Goal: Navigation & Orientation: Find specific page/section

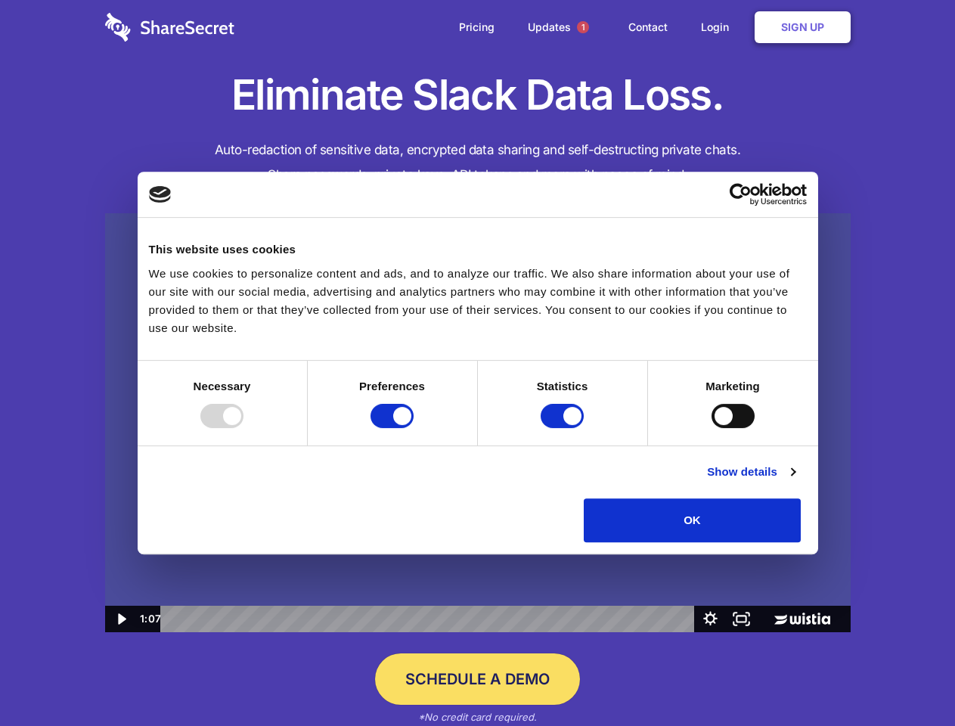
click at [477, 363] on img at bounding box center [478, 423] width 746 height 420
click at [244, 428] on div at bounding box center [221, 416] width 43 height 24
click at [414, 428] on input "Preferences" at bounding box center [392, 416] width 43 height 24
checkbox input "false"
click at [564, 428] on input "Statistics" at bounding box center [562, 416] width 43 height 24
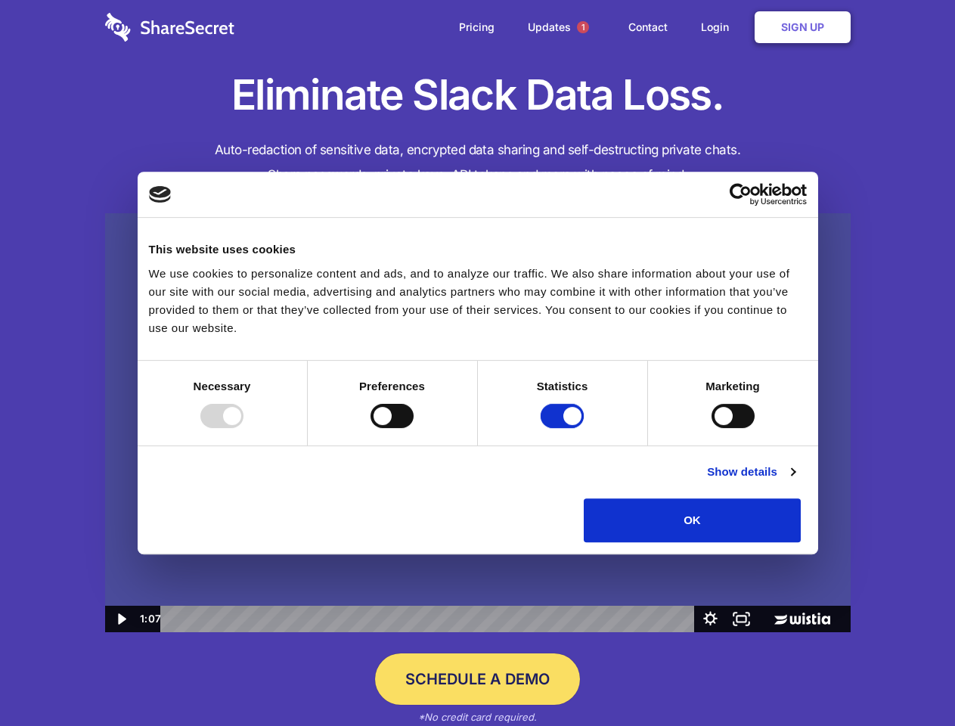
checkbox input "false"
click at [712, 428] on input "Marketing" at bounding box center [733, 416] width 43 height 24
checkbox input "true"
click at [795, 481] on link "Show details" at bounding box center [751, 472] width 88 height 18
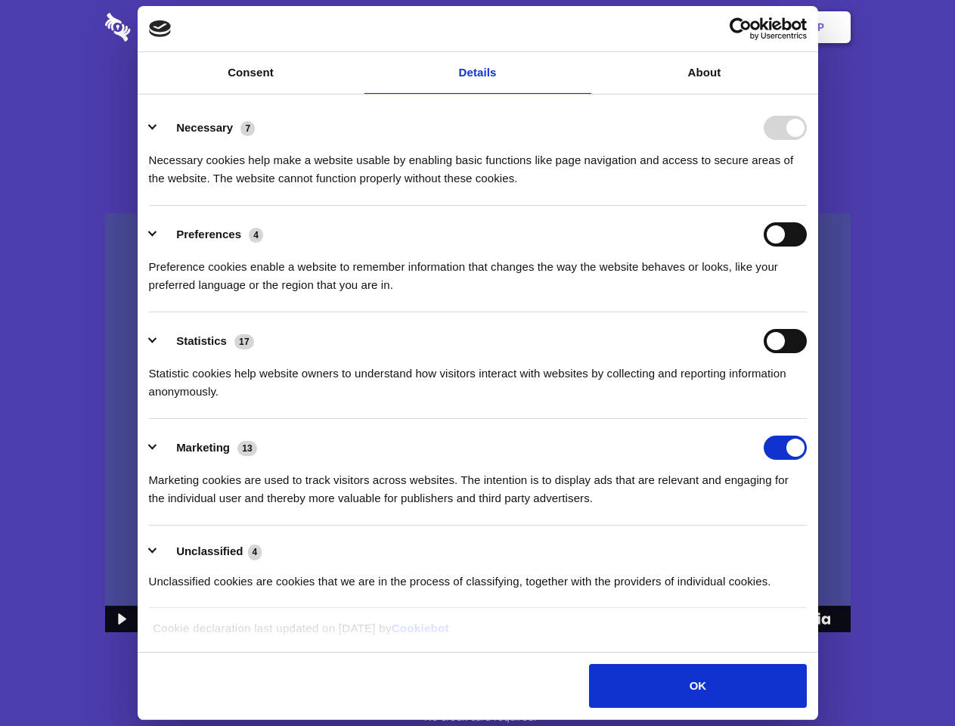
click at [807, 206] on li "Necessary 7 Necessary cookies help make a website usable by enabling basic func…" at bounding box center [478, 152] width 658 height 107
click at [582, 27] on span "1" at bounding box center [583, 27] width 12 height 12
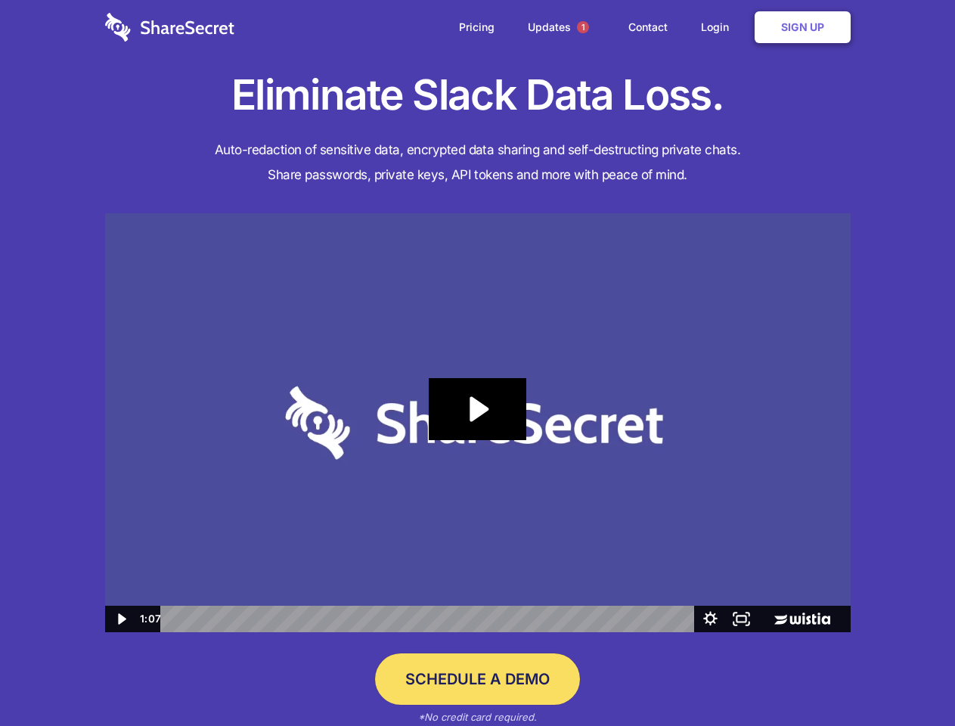
click at [478, 423] on icon "Play Video: Sharesecret Slack Extension" at bounding box center [477, 409] width 97 height 62
